Goal: Task Accomplishment & Management: Manage account settings

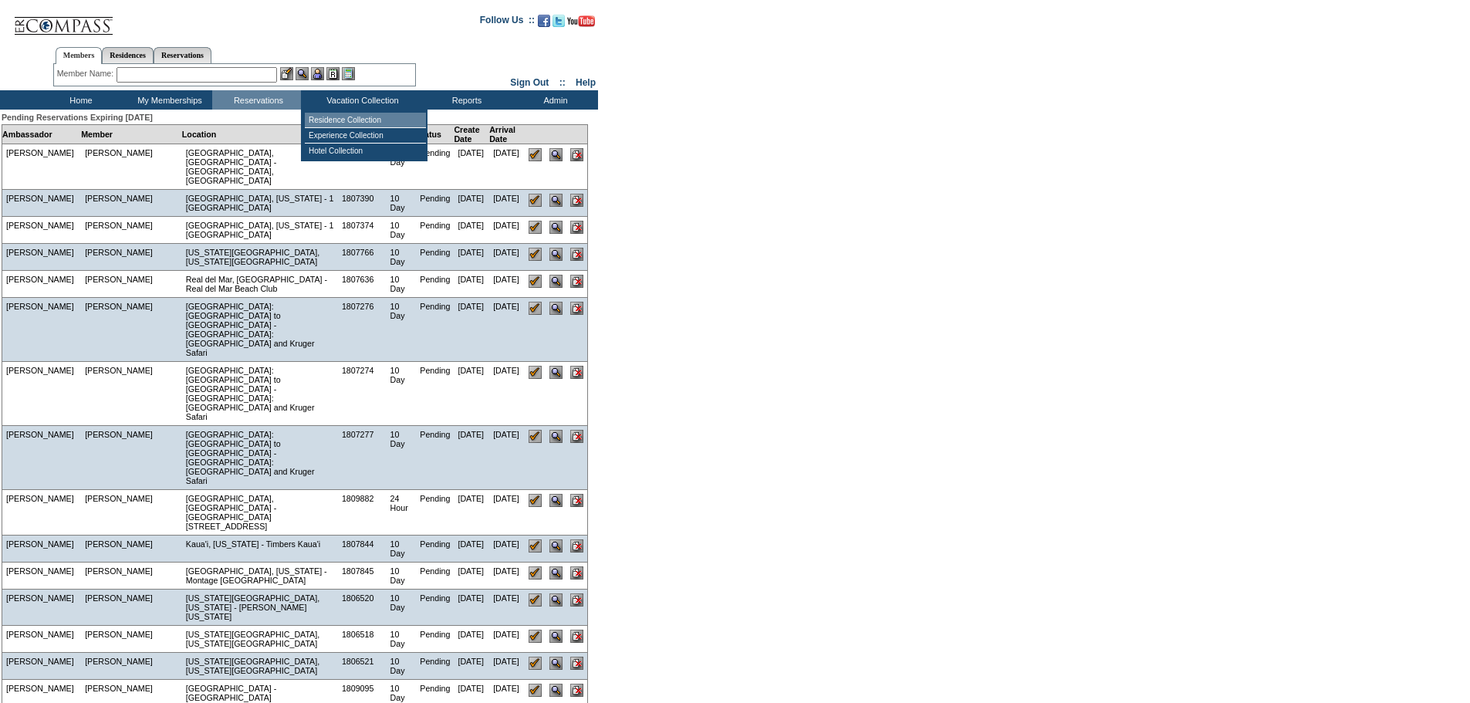
click at [343, 120] on td "Residence Collection" at bounding box center [365, 120] width 121 height 15
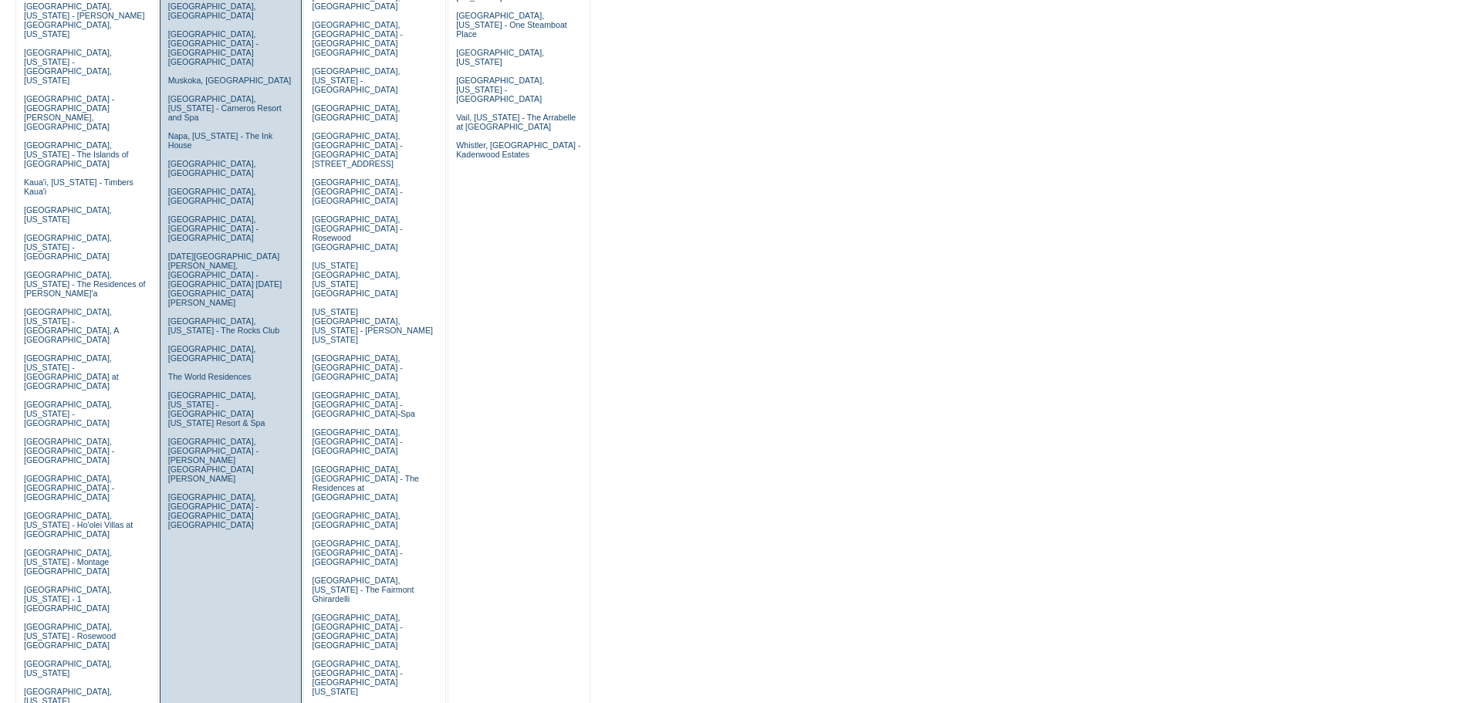
scroll to position [440, 0]
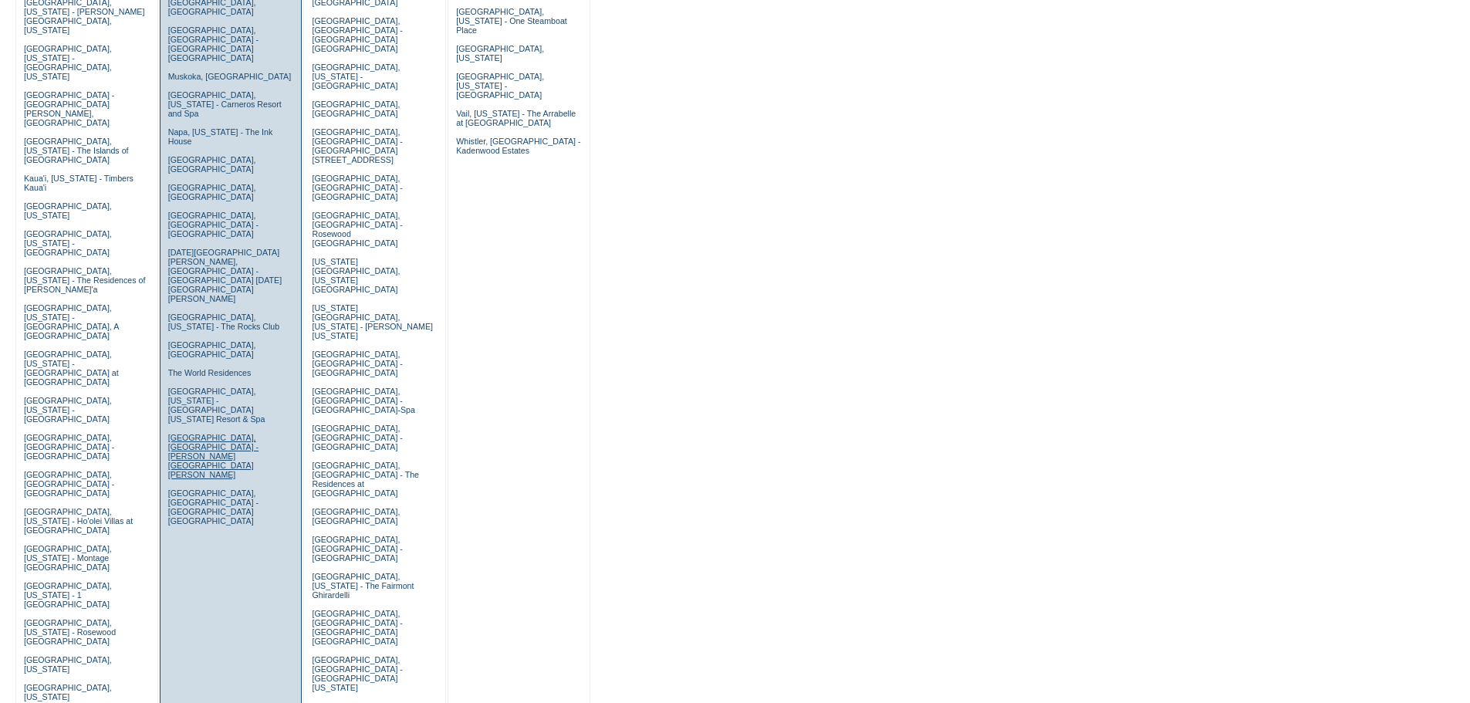
click at [189, 433] on link "Tuscany, Italy - Casali di Casole" at bounding box center [213, 456] width 90 height 46
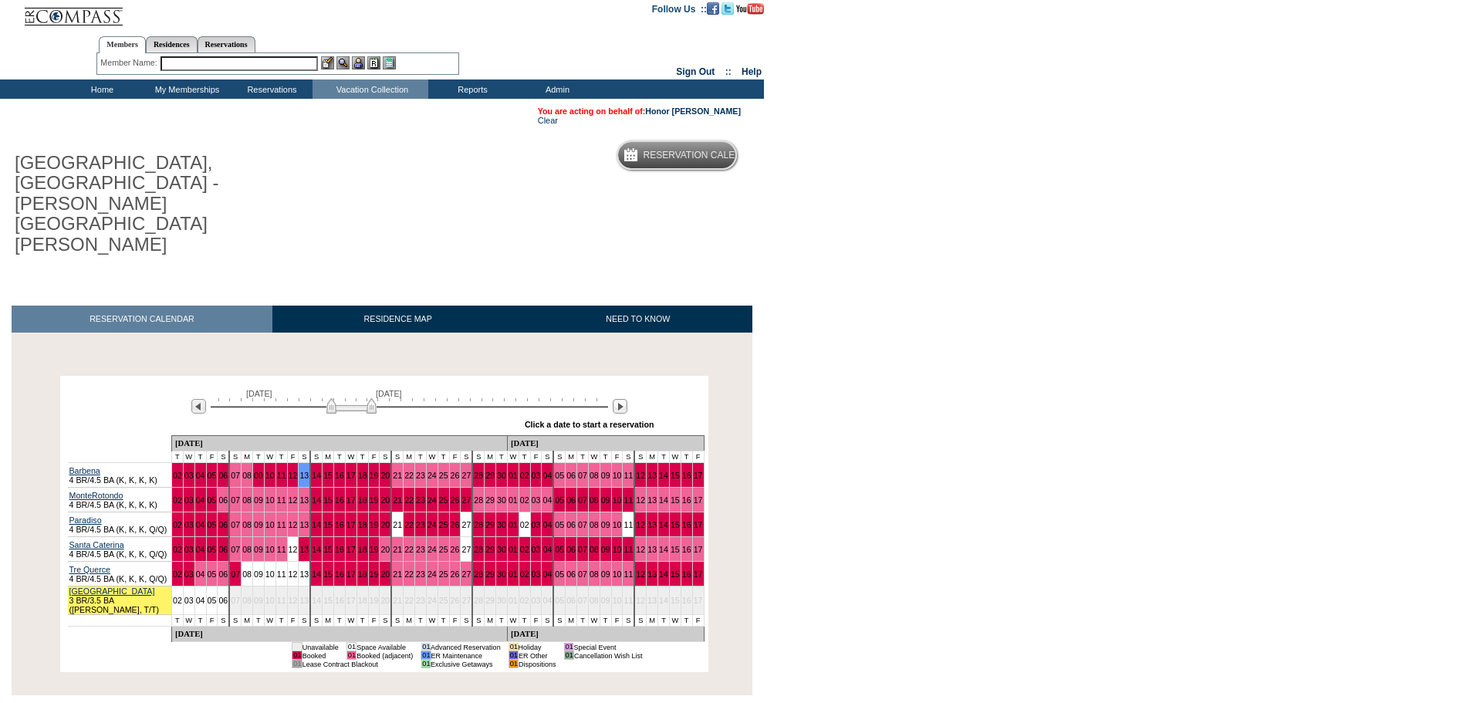
scroll to position [6, 0]
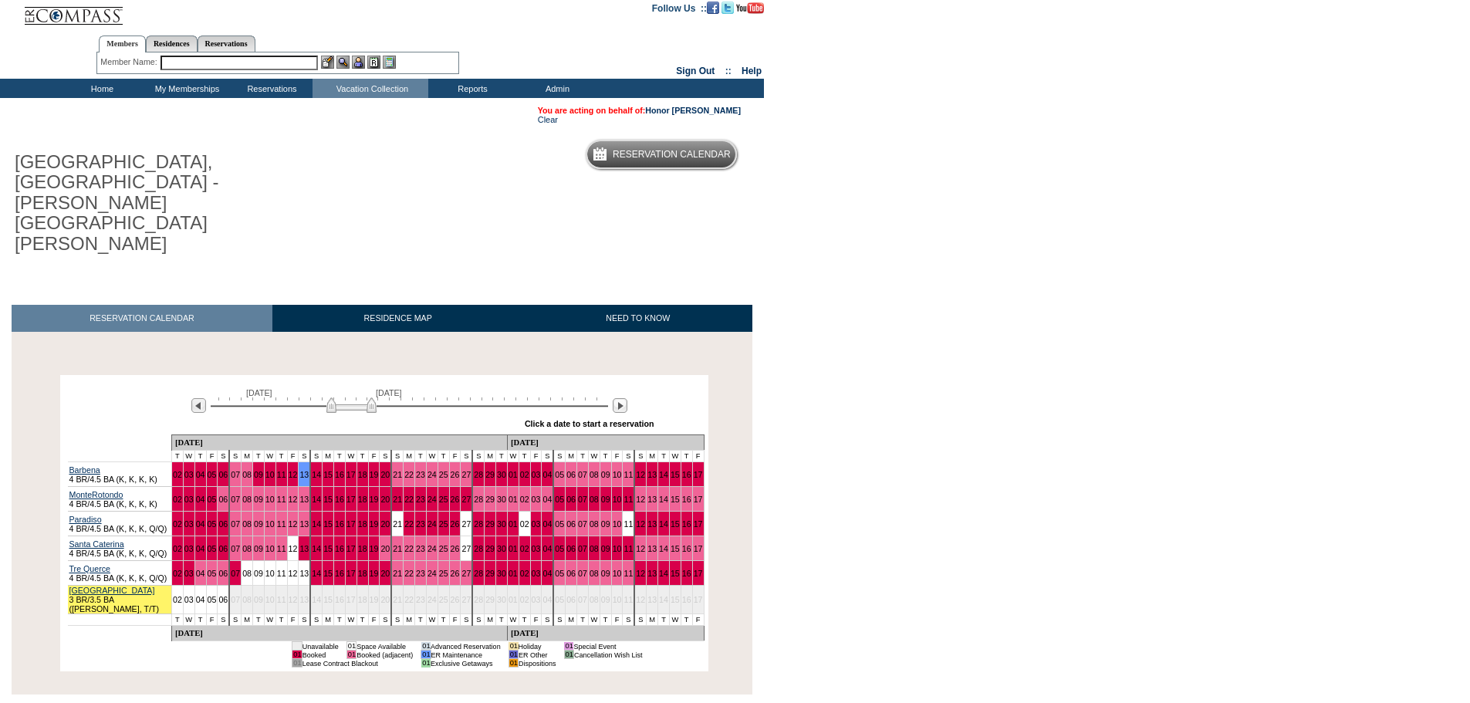
drag, startPoint x: 371, startPoint y: 329, endPoint x: 422, endPoint y: 326, distance: 51.1
click at [377, 397] on img at bounding box center [351, 404] width 50 height 15
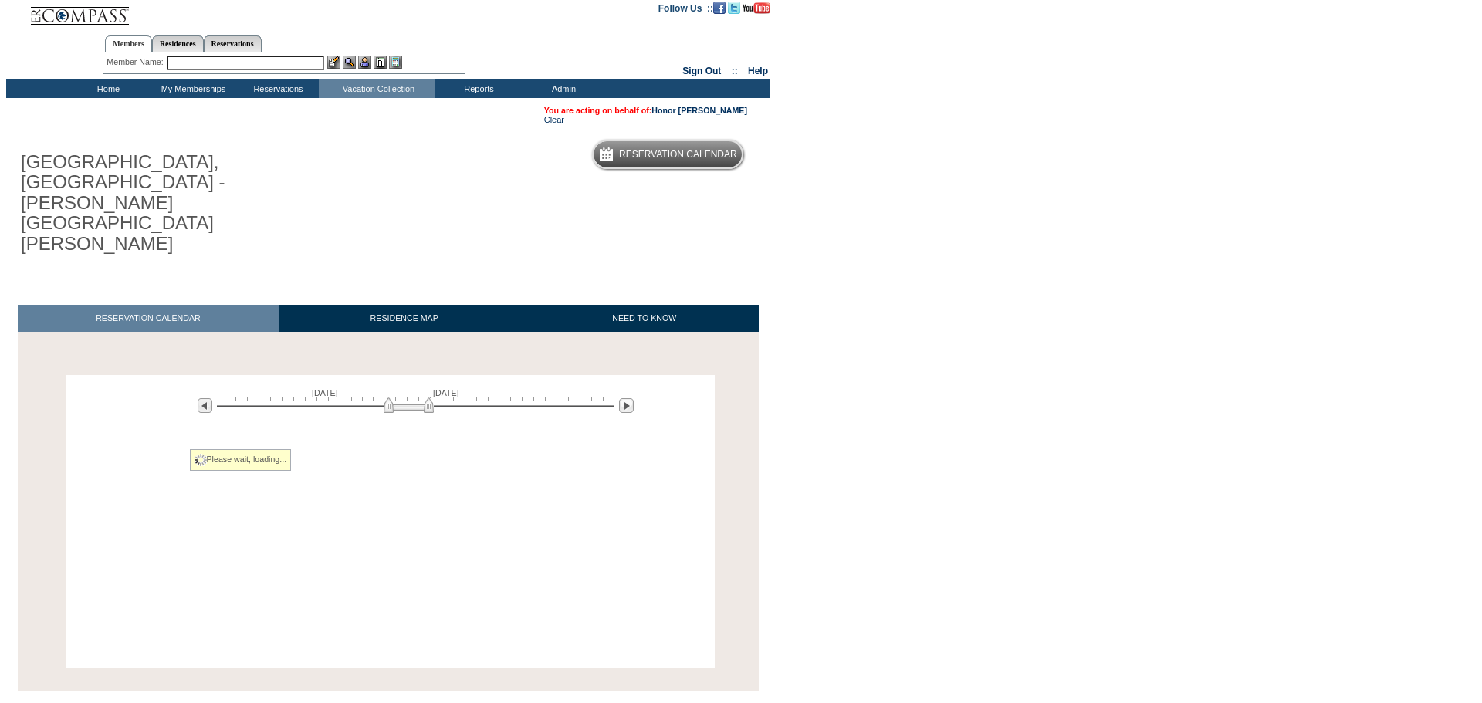
scroll to position [0, 0]
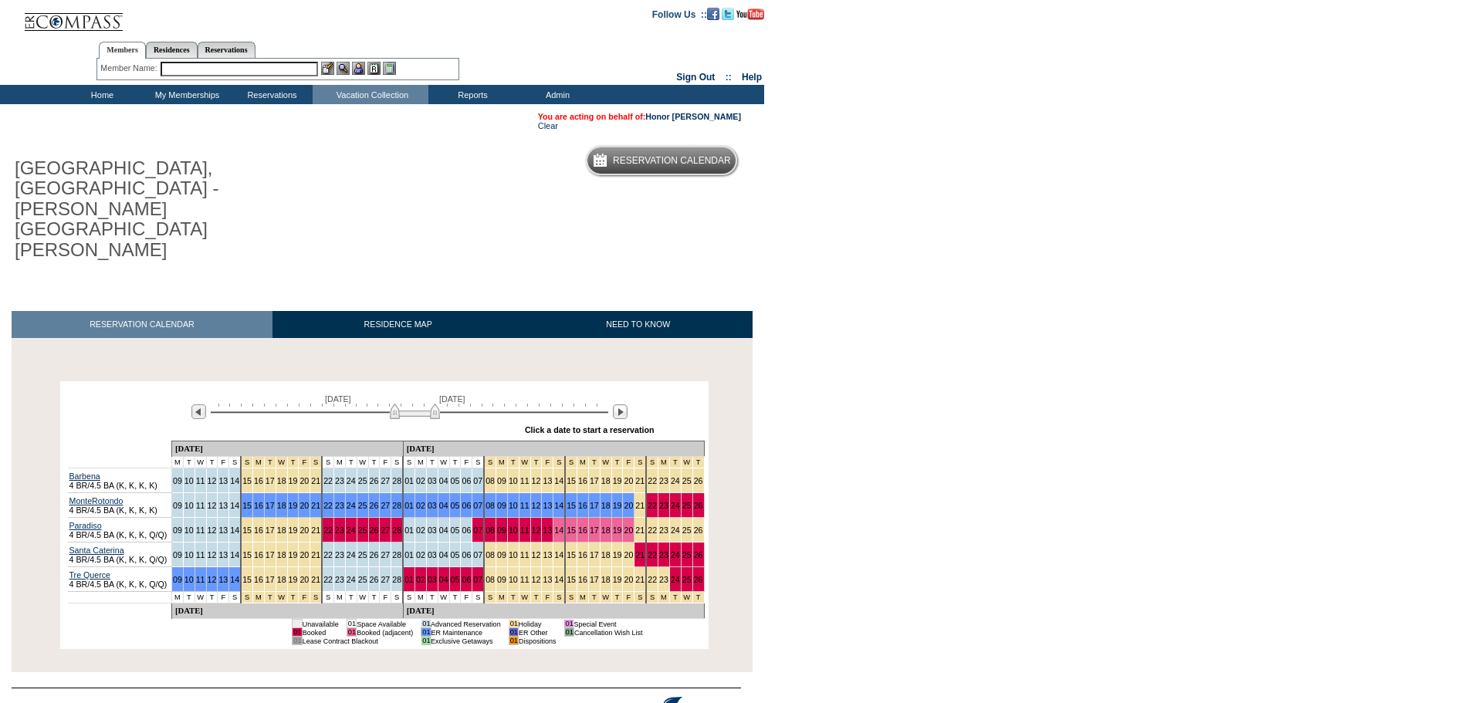
drag, startPoint x: 422, startPoint y: 326, endPoint x: 434, endPoint y: 326, distance: 12.4
click at [434, 404] on img at bounding box center [415, 411] width 50 height 15
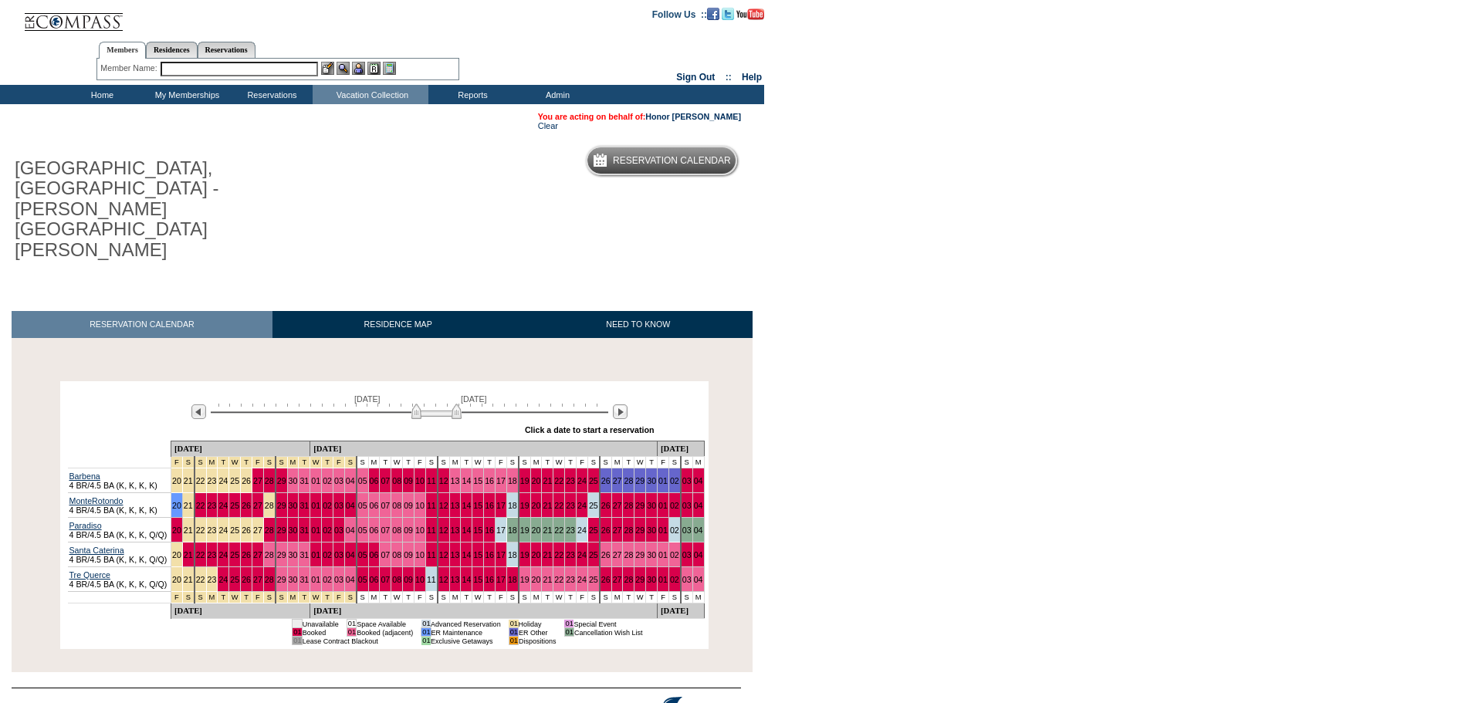
drag, startPoint x: 434, startPoint y: 326, endPoint x: 456, endPoint y: 326, distance: 21.6
click at [456, 404] on img at bounding box center [436, 411] width 50 height 15
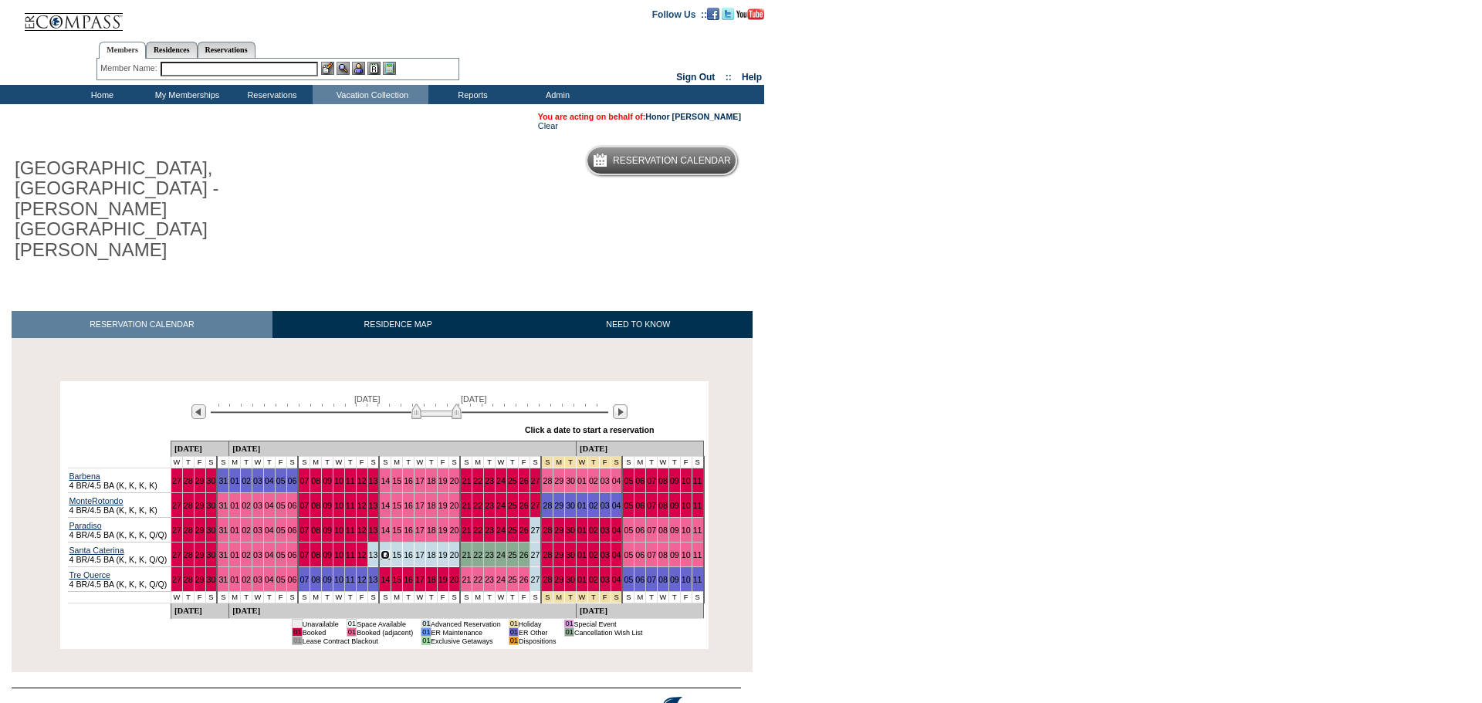
click at [380, 550] on link "14" at bounding box center [384, 554] width 9 height 9
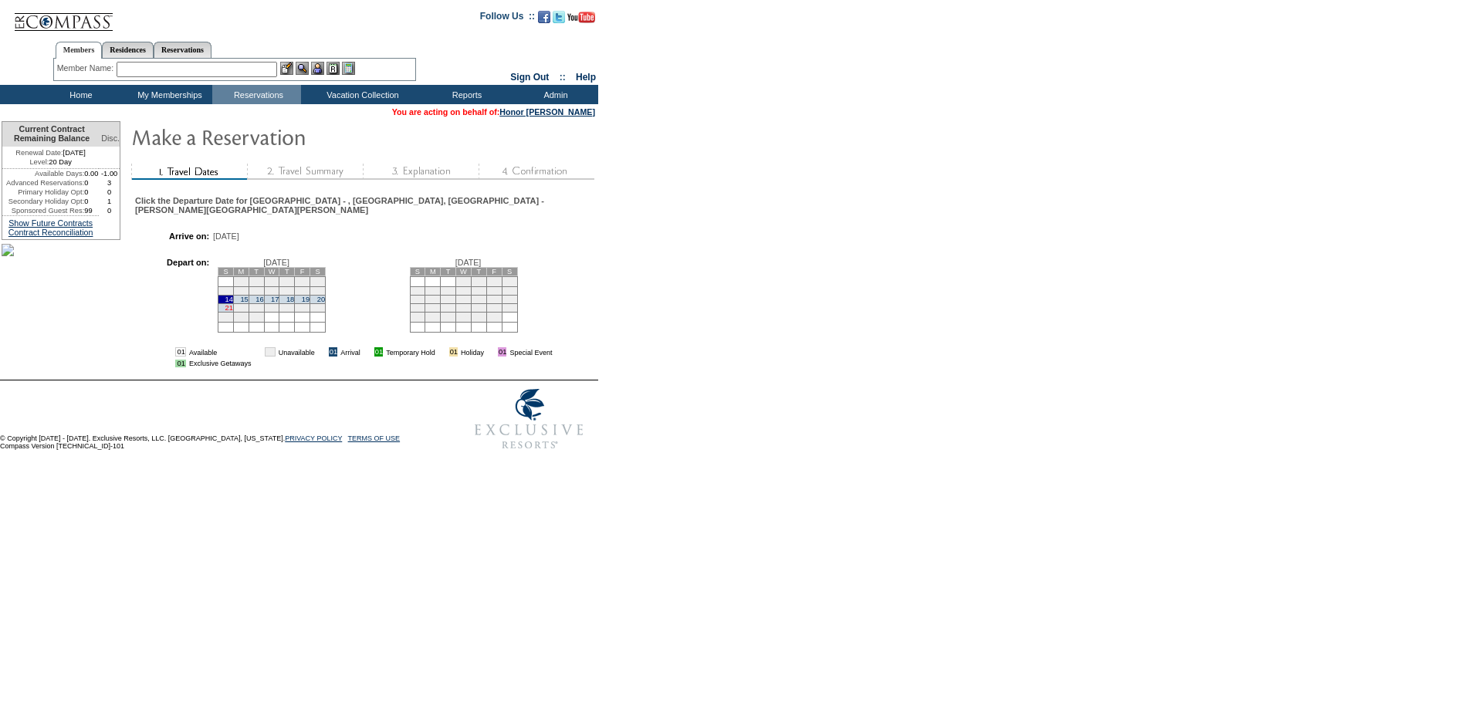
click at [233, 310] on link "21" at bounding box center [229, 308] width 8 height 8
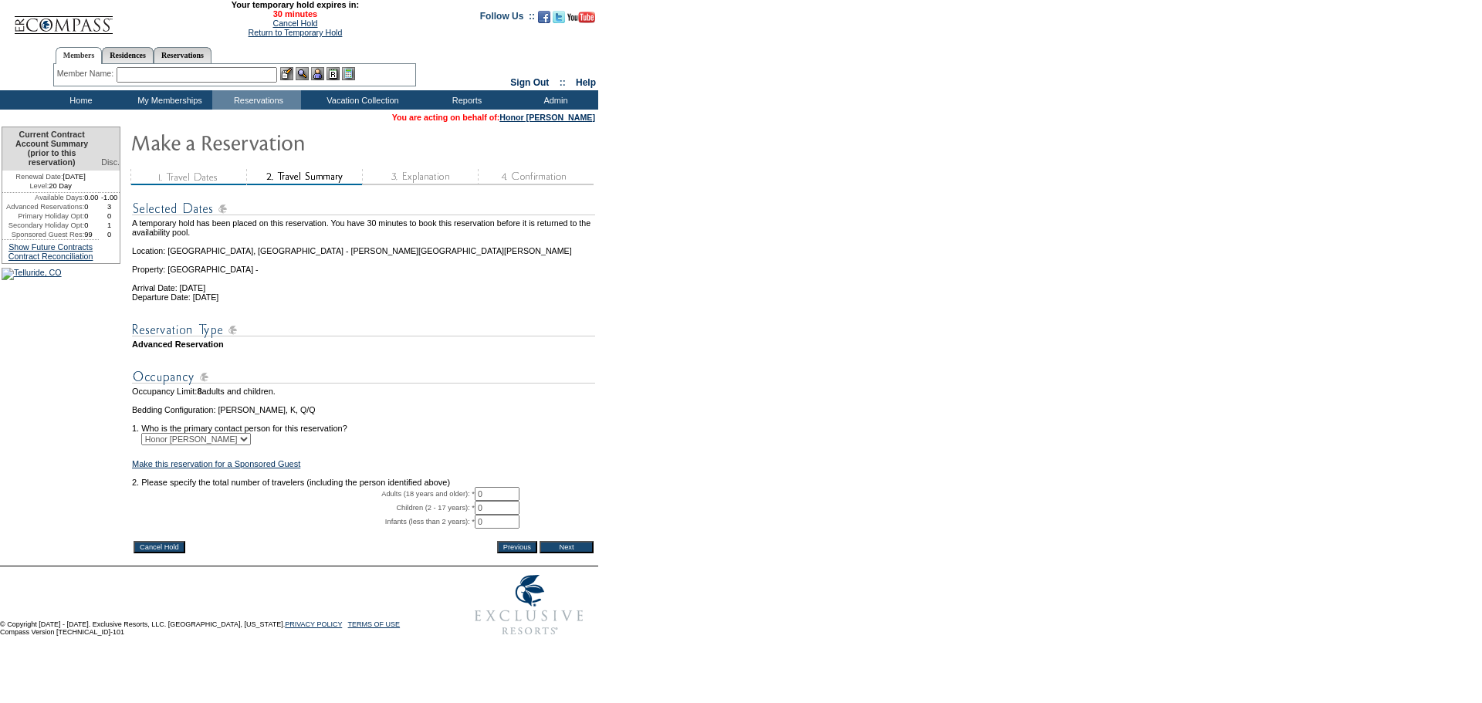
click at [494, 501] on input "0" at bounding box center [497, 494] width 45 height 14
type input "0"
type input "1"
click at [578, 553] on input "Next" at bounding box center [566, 547] width 54 height 12
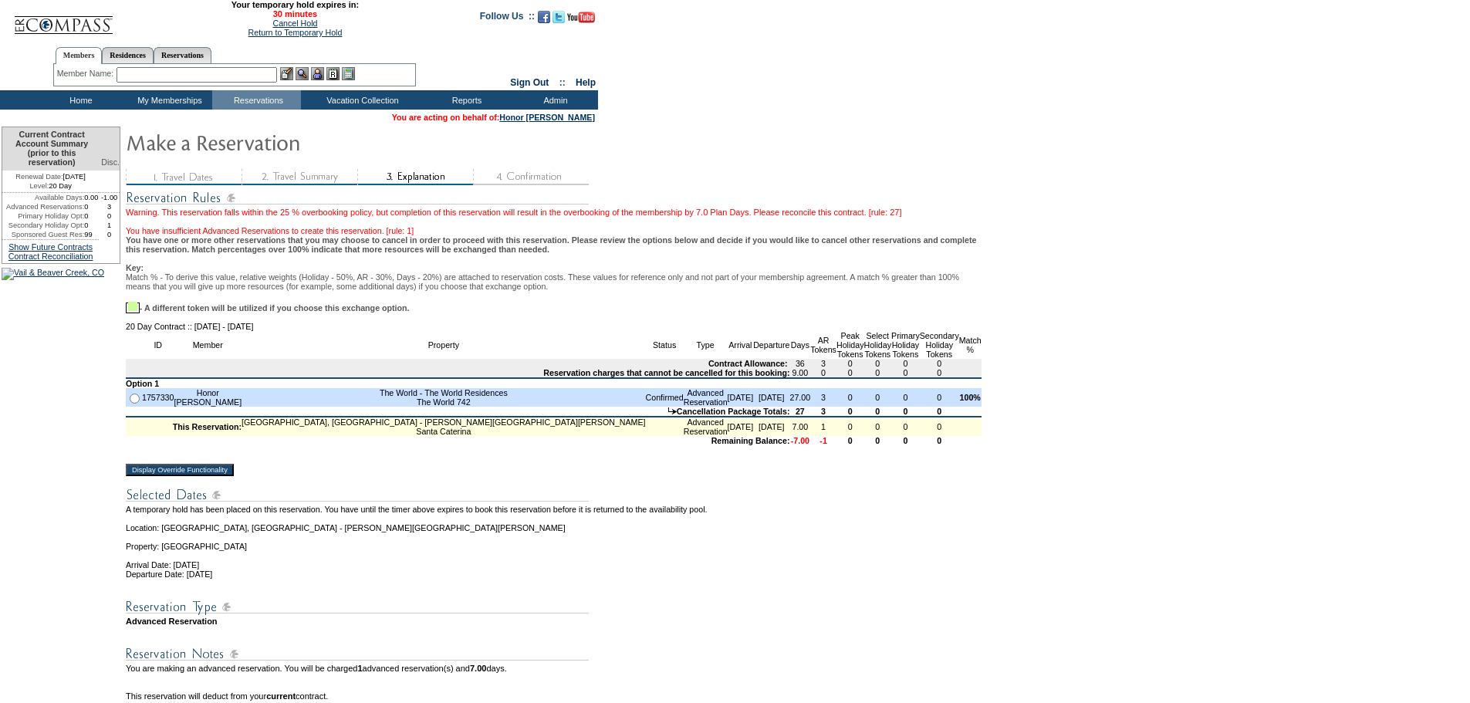
scroll to position [1, 0]
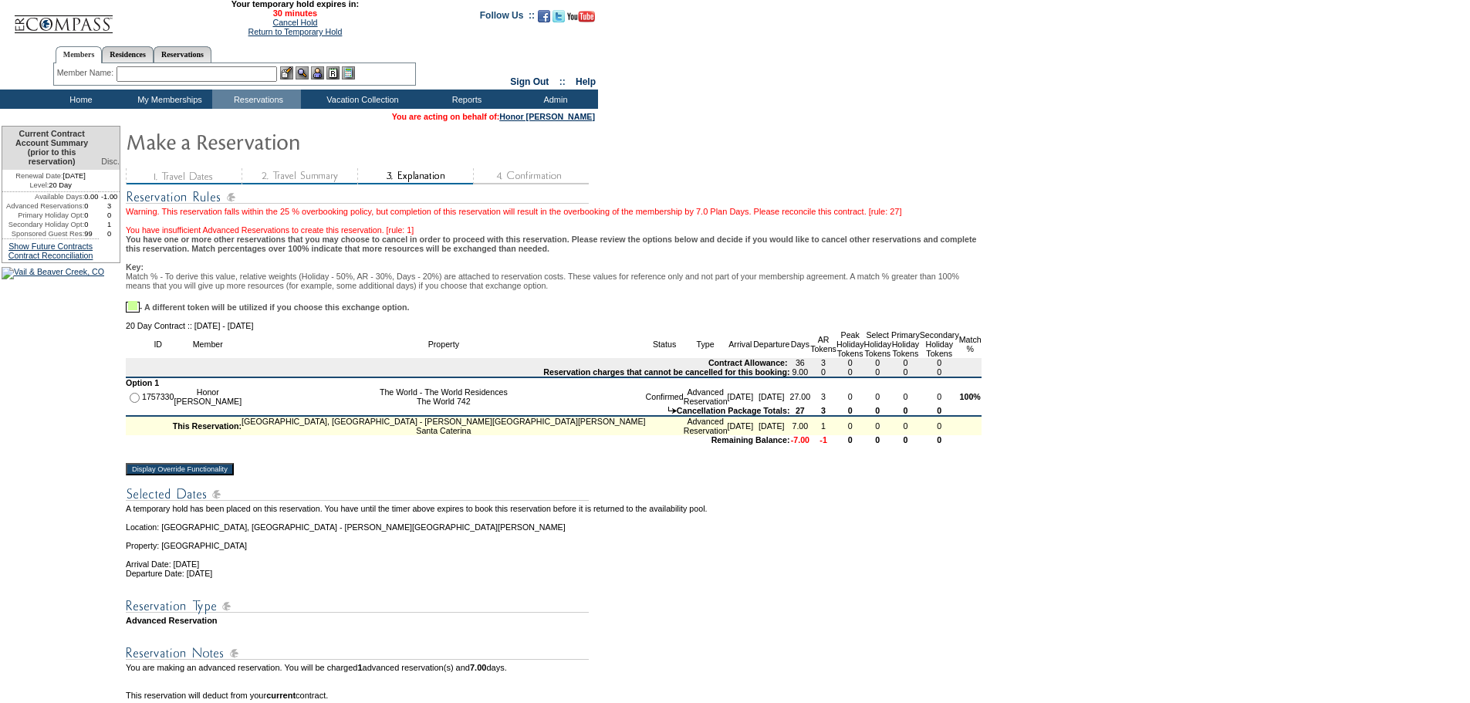
click at [377, 504] on td at bounding box center [554, 489] width 856 height 29
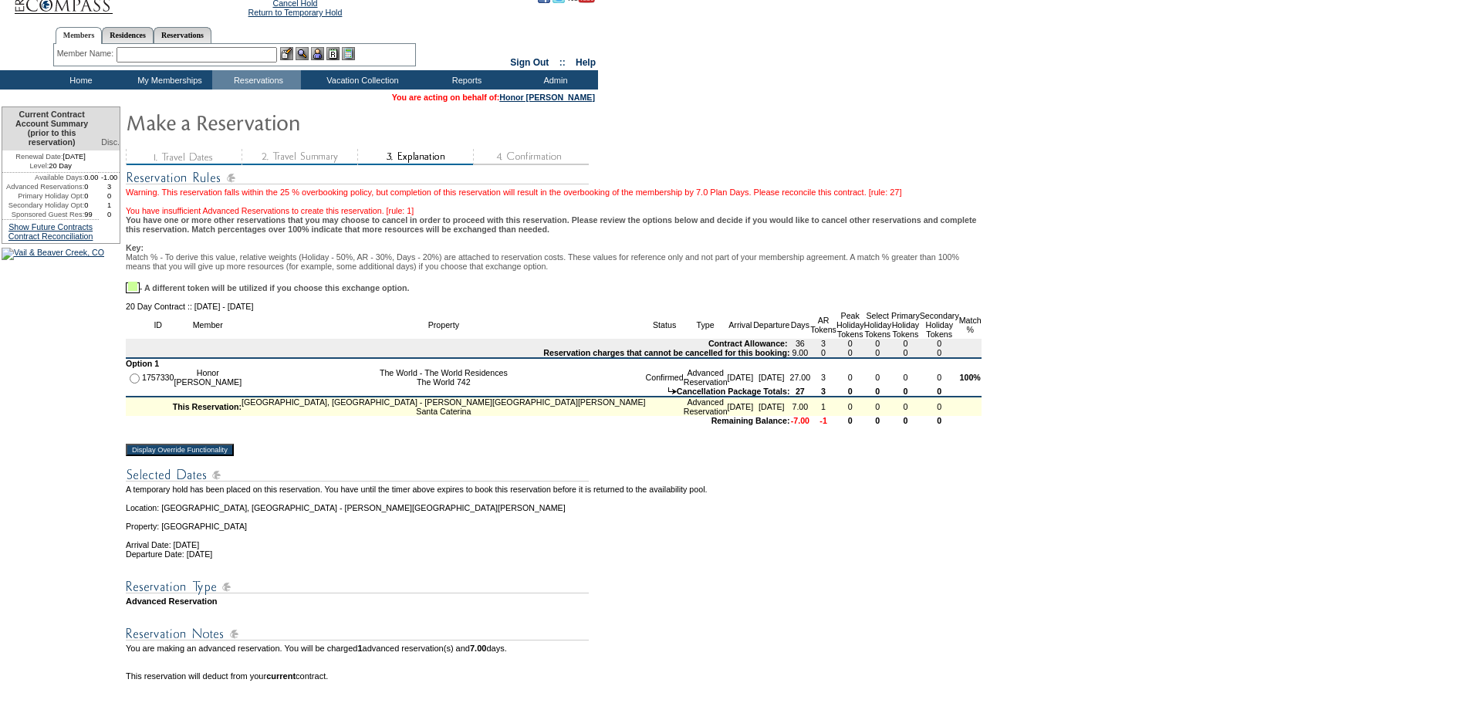
scroll to position [21, 0]
click at [391, 484] on td at bounding box center [554, 469] width 856 height 29
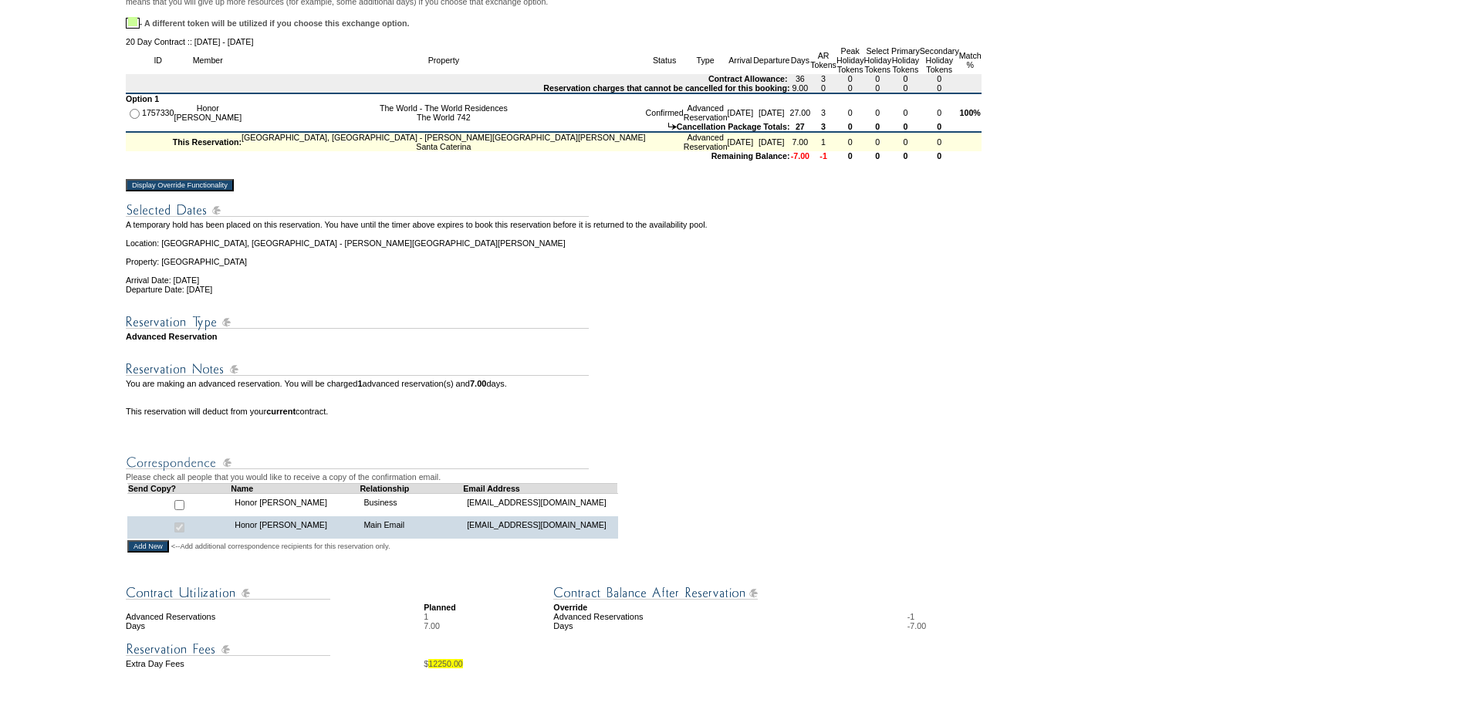
scroll to position [281, 0]
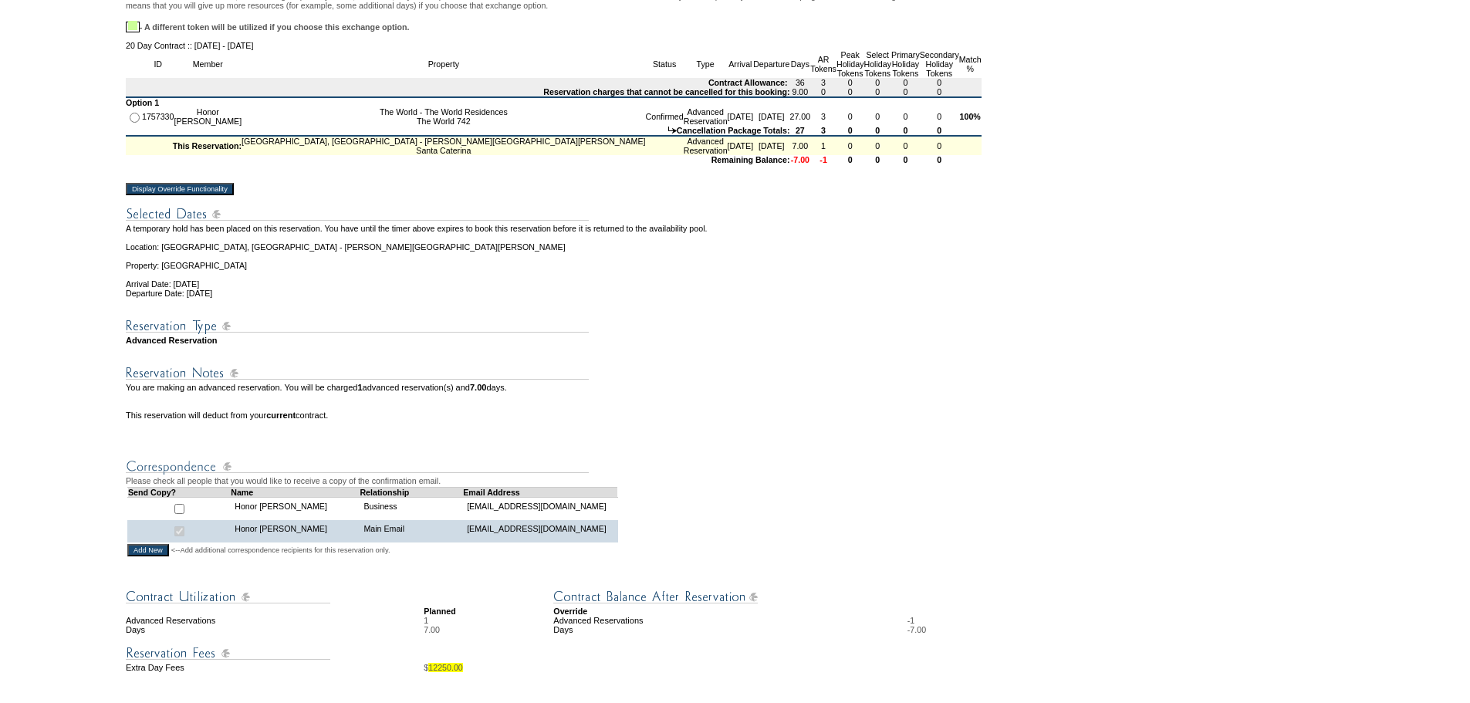
click at [217, 195] on input "Display Override Functionality" at bounding box center [180, 189] width 108 height 12
